Goal: Task Accomplishment & Management: Manage account settings

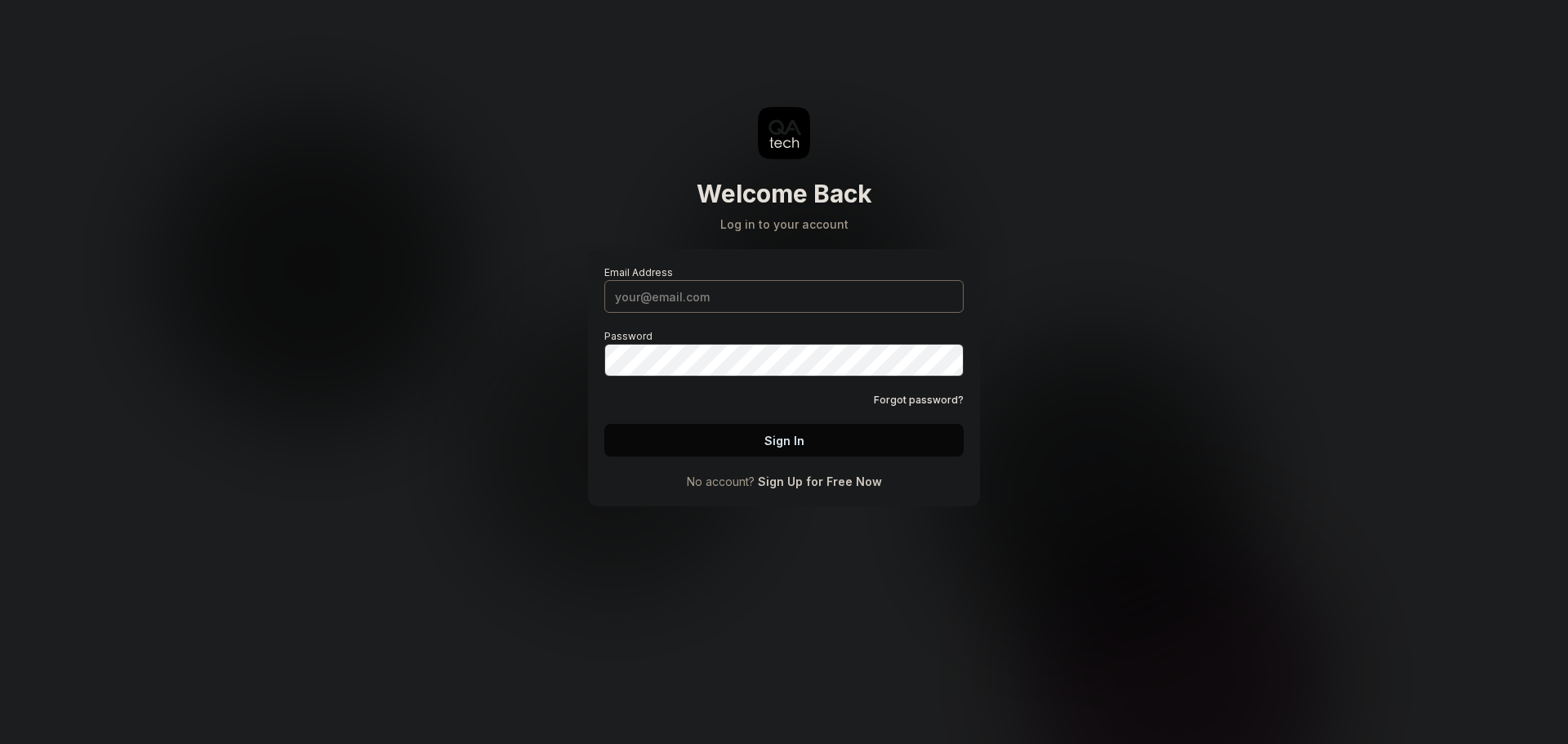
click at [771, 309] on input "Email Address" at bounding box center [784, 296] width 359 height 32
drag, startPoint x: 747, startPoint y: 339, endPoint x: 774, endPoint y: 407, distance: 73.2
click at [0, 743] on div at bounding box center [0, 744] width 0 height 0
type input "[PERSON_NAME][EMAIL_ADDRESS][DOMAIN_NAME]"
click at [766, 442] on button "Sign In" at bounding box center [784, 440] width 359 height 32
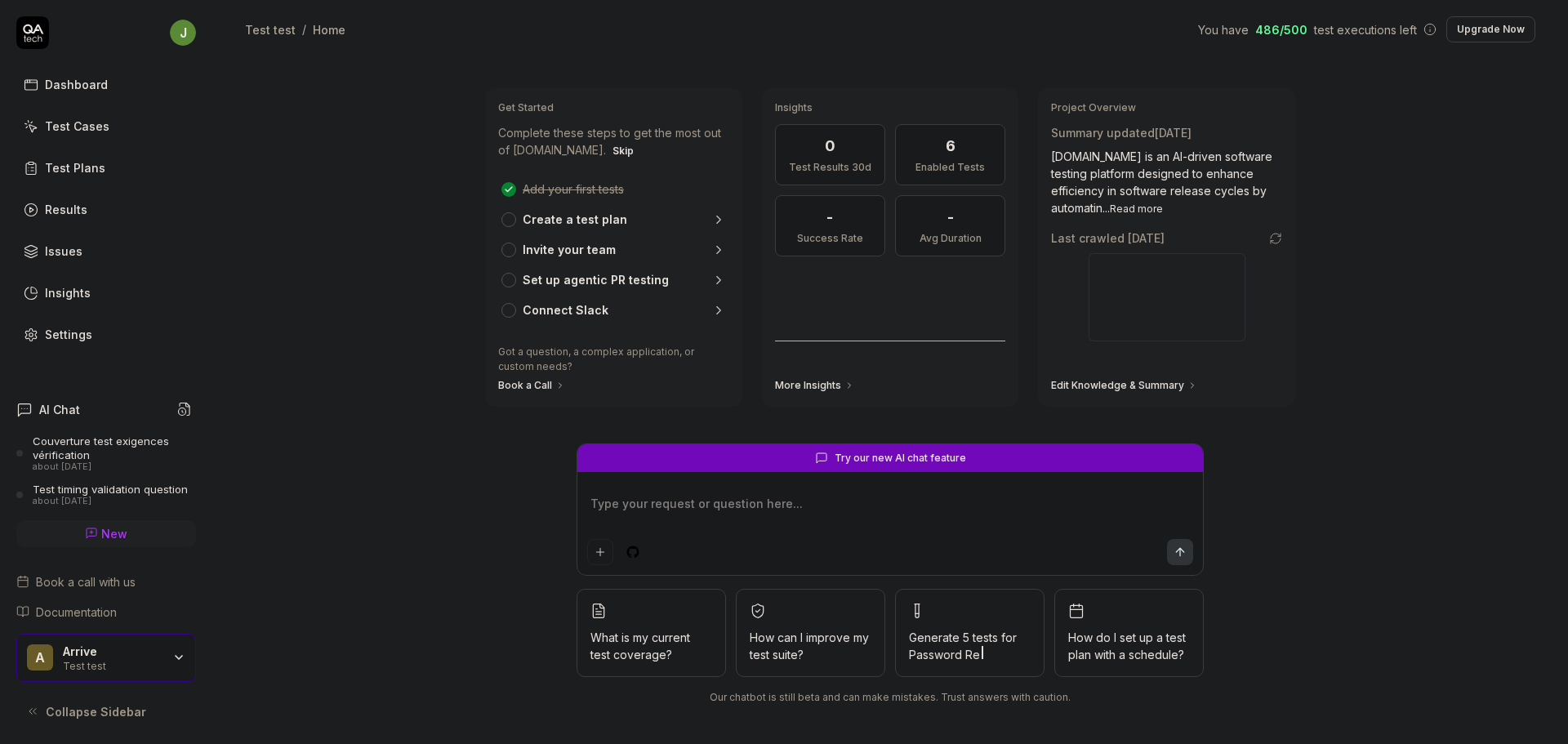
type textarea "*"
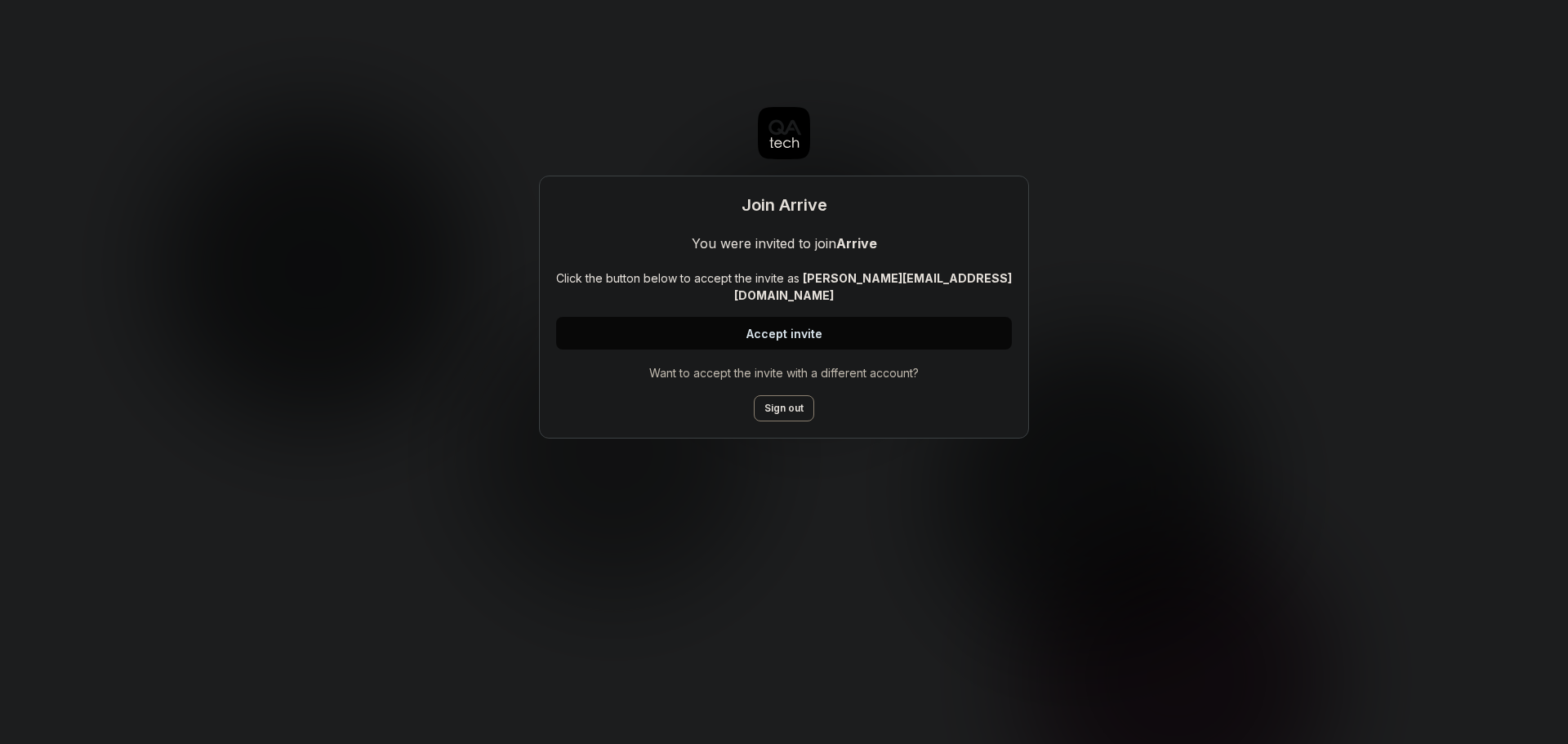
click at [786, 317] on button "Accept invite" at bounding box center [784, 333] width 455 height 32
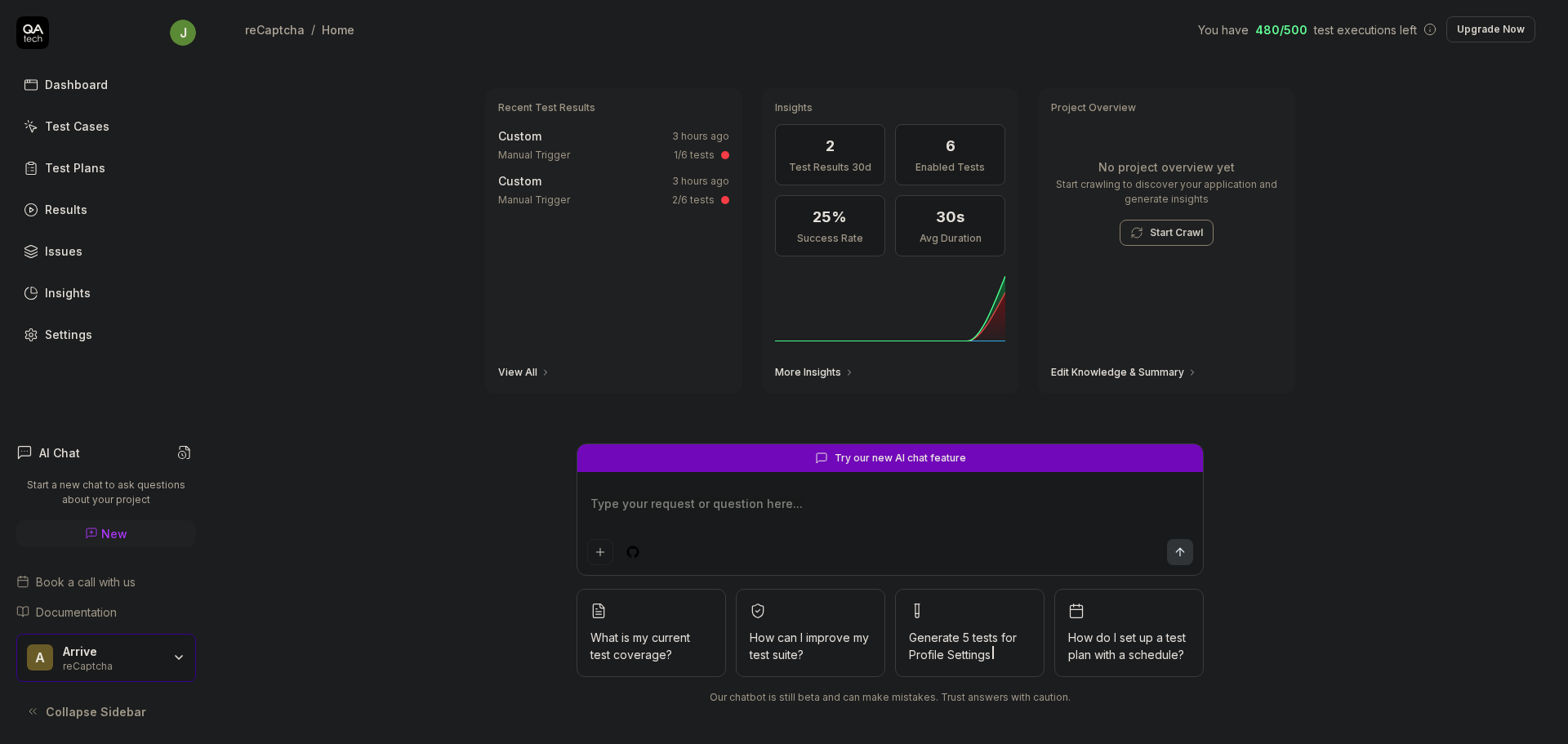
type textarea "*"
